Goal: Information Seeking & Learning: Learn about a topic

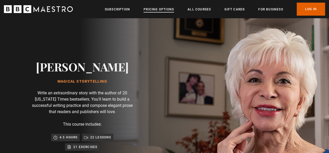
click at [155, 9] on link "Pricing Options" at bounding box center [159, 9] width 30 height 5
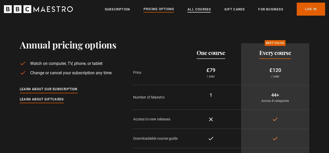
click at [195, 9] on link "All Courses" at bounding box center [199, 9] width 23 height 5
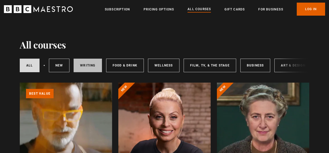
click at [91, 64] on link "Writing" at bounding box center [88, 66] width 28 height 14
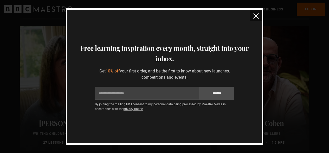
scroll to position [237, 0]
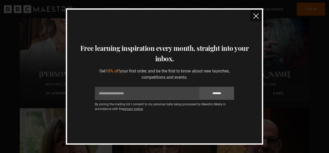
click at [257, 16] on img "close" at bounding box center [255, 15] width 5 height 5
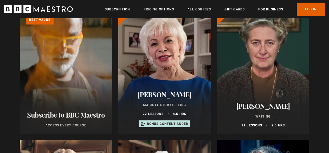
scroll to position [0, 0]
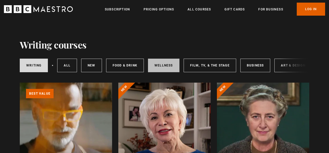
click at [164, 66] on link "Wellness" at bounding box center [163, 66] width 31 height 14
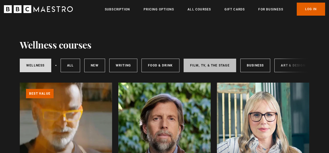
click at [211, 65] on link "Film, TV, & The Stage" at bounding box center [210, 66] width 53 height 14
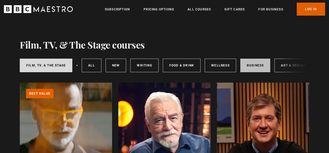
click at [258, 67] on link "Business" at bounding box center [255, 66] width 30 height 14
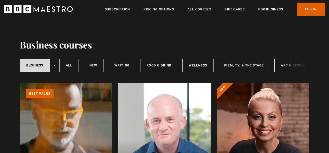
click at [294, 67] on div "Business All courses New courses Writing Food & Drink Wellness Film, TV, & The …" at bounding box center [165, 65] width 290 height 18
click at [285, 69] on div "Business All courses New courses Writing Food & Drink Wellness Film, TV, & The …" at bounding box center [165, 65] width 290 height 18
click at [284, 67] on div "Business All courses New courses Writing Food & Drink Wellness Film, TV, & The …" at bounding box center [165, 65] width 290 height 18
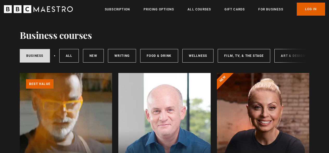
scroll to position [10, 0]
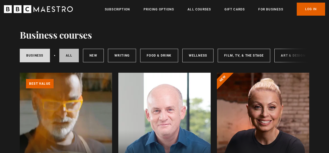
click at [66, 53] on link "All courses" at bounding box center [69, 56] width 20 height 14
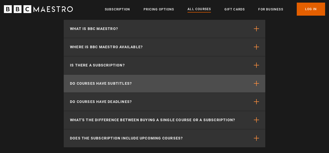
scroll to position [2333, 0]
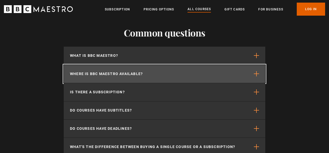
click at [257, 76] on span "button" at bounding box center [256, 73] width 5 height 5
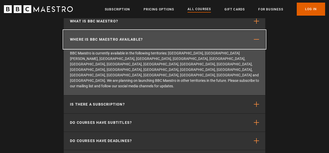
scroll to position [2368, 0]
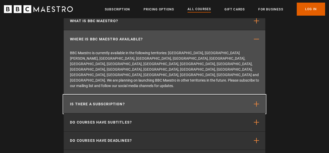
click at [256, 101] on span "button" at bounding box center [256, 103] width 5 height 5
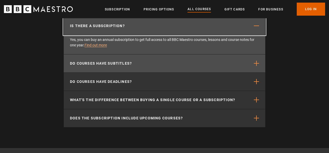
scroll to position [2401, 0]
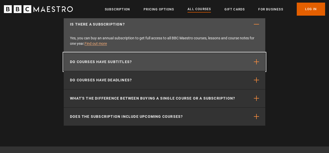
click at [256, 64] on span "button" at bounding box center [256, 61] width 5 height 5
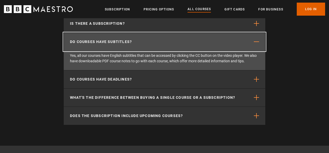
scroll to position [2402, 0]
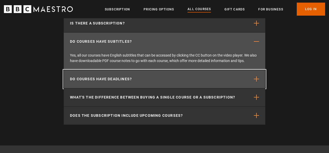
click at [257, 81] on span "button" at bounding box center [256, 78] width 5 height 5
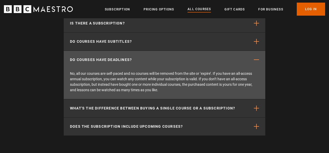
click at [253, 81] on p "No, all our courses are self-paced and no courses will be removed from the site…" at bounding box center [165, 84] width 202 height 30
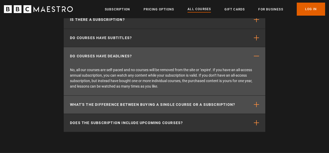
scroll to position [2436, 0]
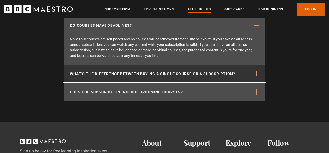
click at [256, 94] on span "button" at bounding box center [256, 91] width 5 height 5
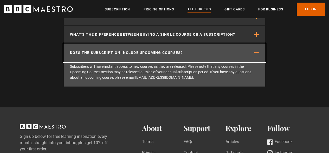
scroll to position [2519, 0]
